Goal: Browse casually

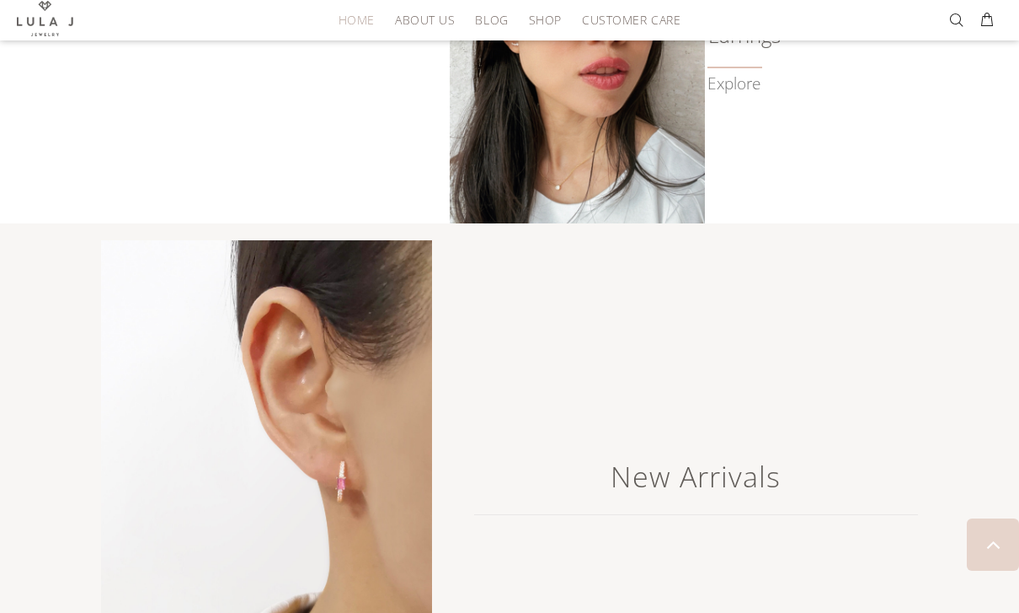
scroll to position [1502, 0]
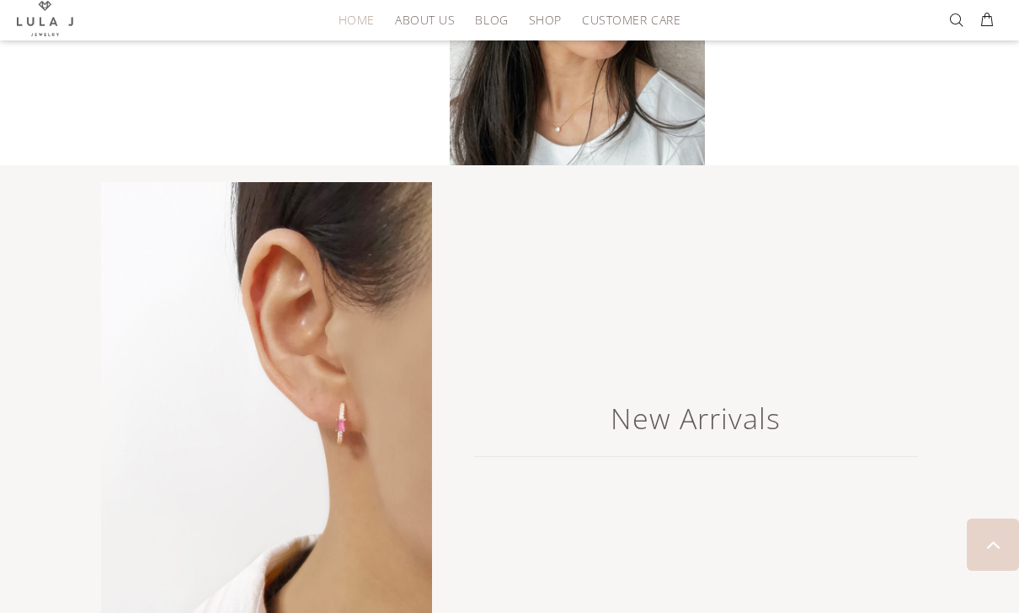
click at [335, 283] on img at bounding box center [266, 401] width 331 height 439
click at [381, 403] on img at bounding box center [266, 401] width 331 height 439
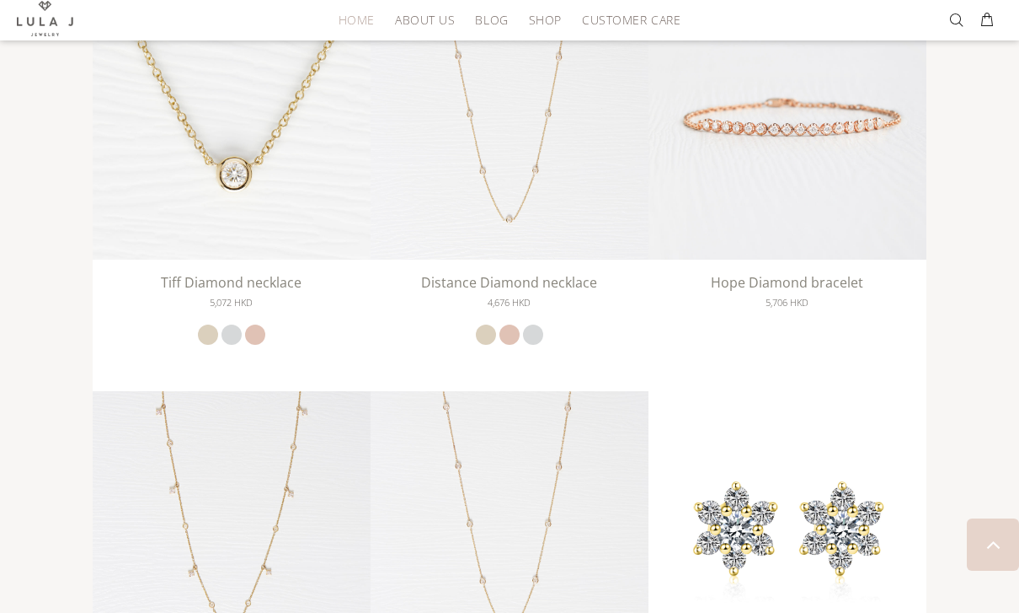
scroll to position [2019, 0]
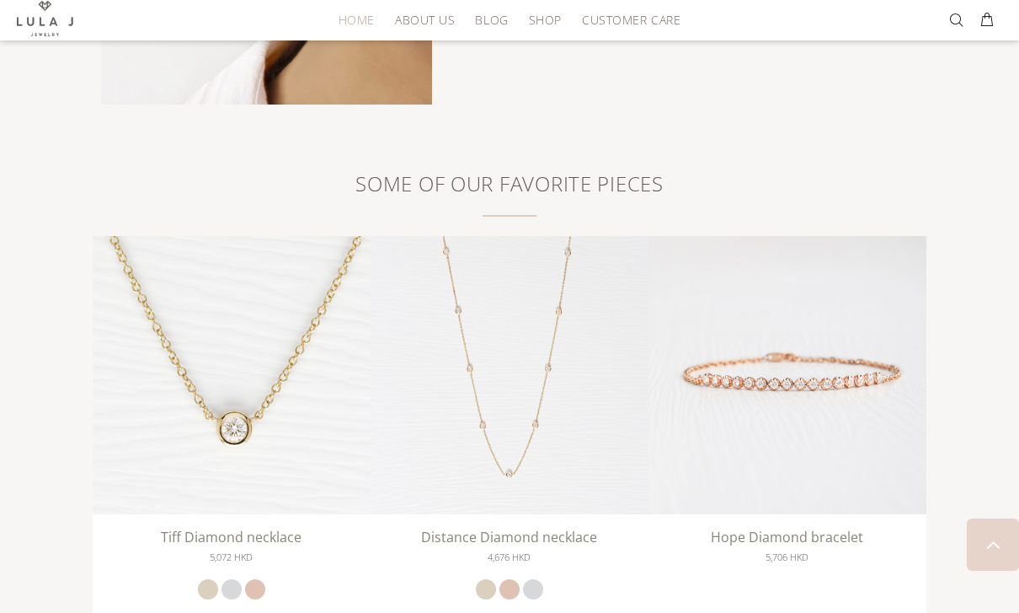
click at [957, 14] on button at bounding box center [961, 20] width 24 height 27
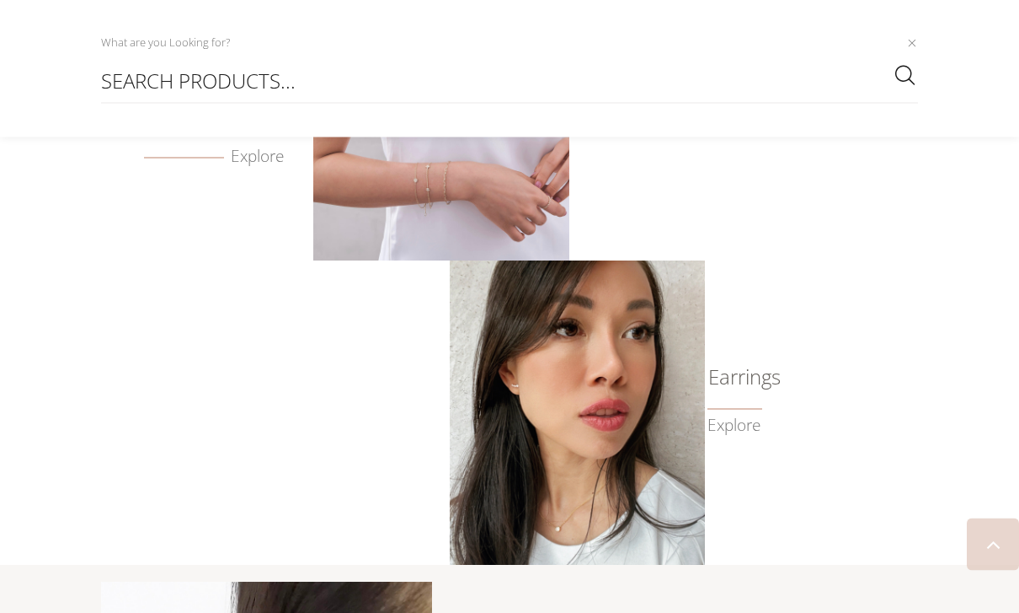
scroll to position [1074, 0]
